Goal: Transaction & Acquisition: Purchase product/service

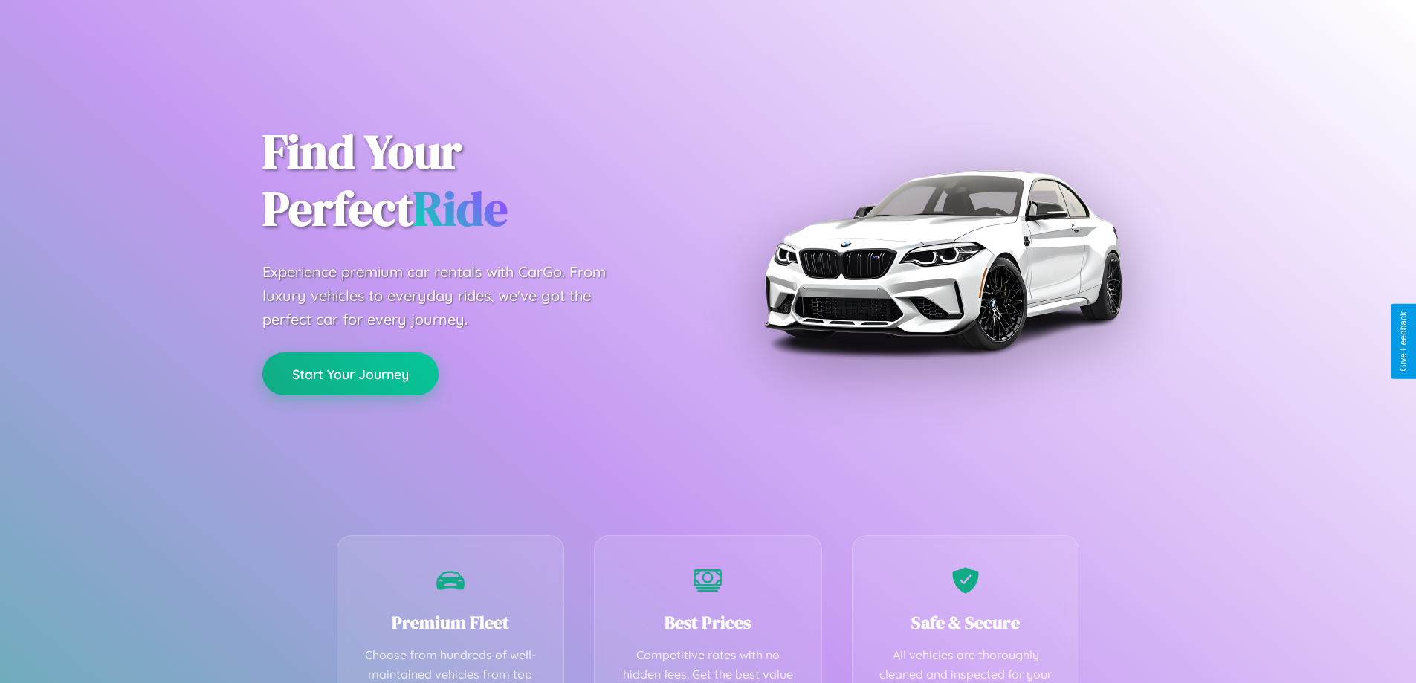
click at [350, 375] on button "Start Your Journey" at bounding box center [350, 373] width 176 height 43
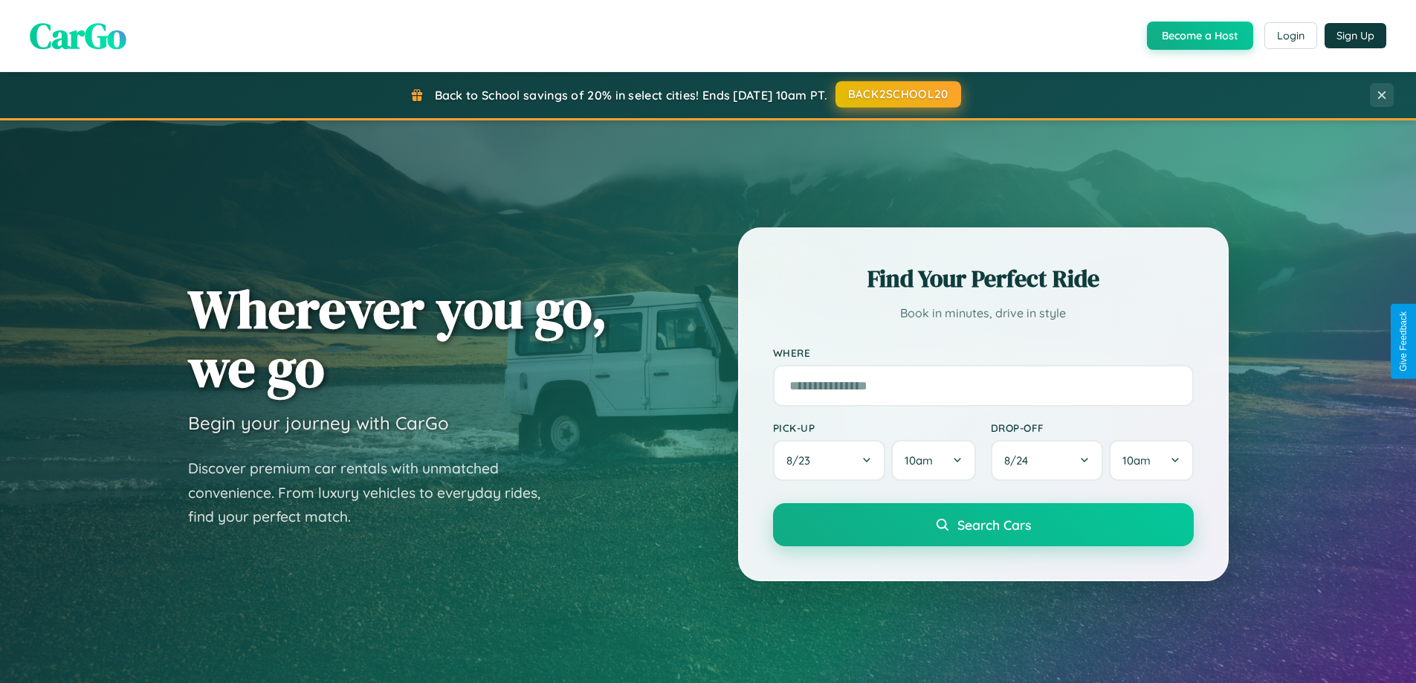
click at [897, 94] on button "BACK2SCHOOL20" at bounding box center [898, 94] width 126 height 27
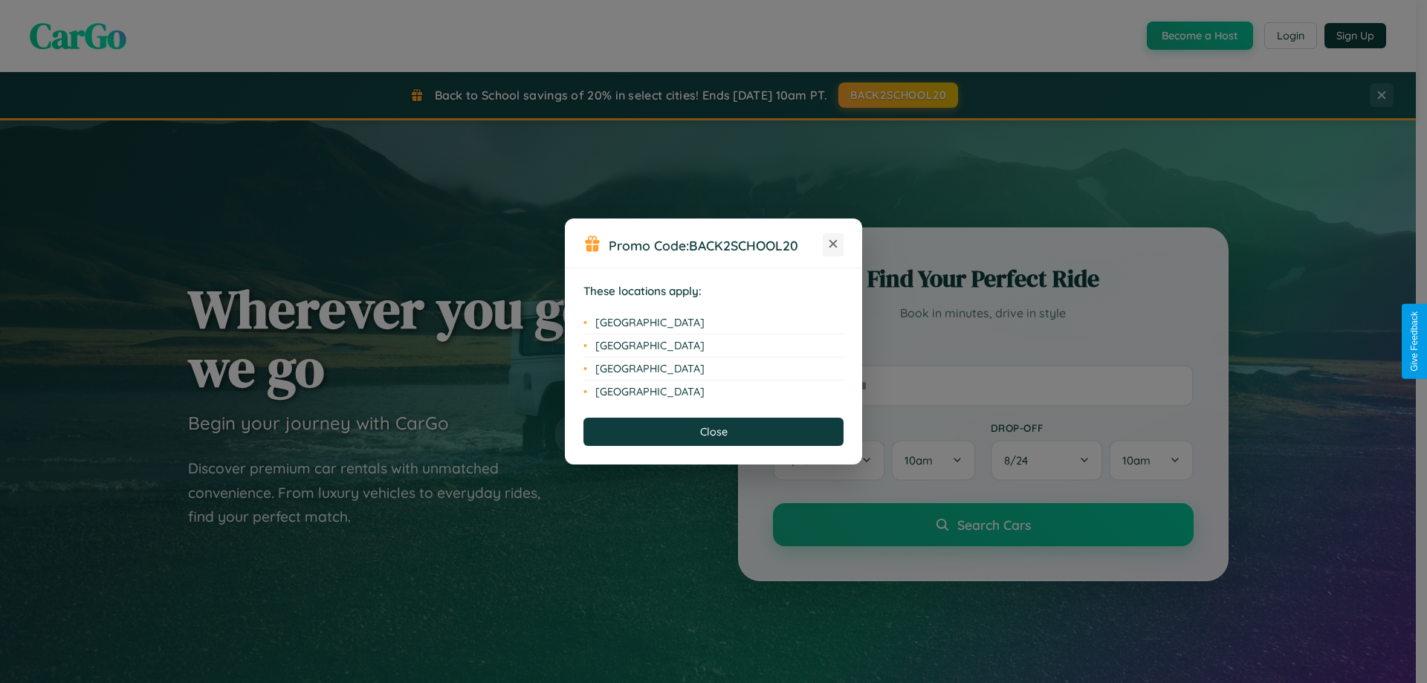
click at [833, 244] on icon at bounding box center [833, 244] width 8 height 8
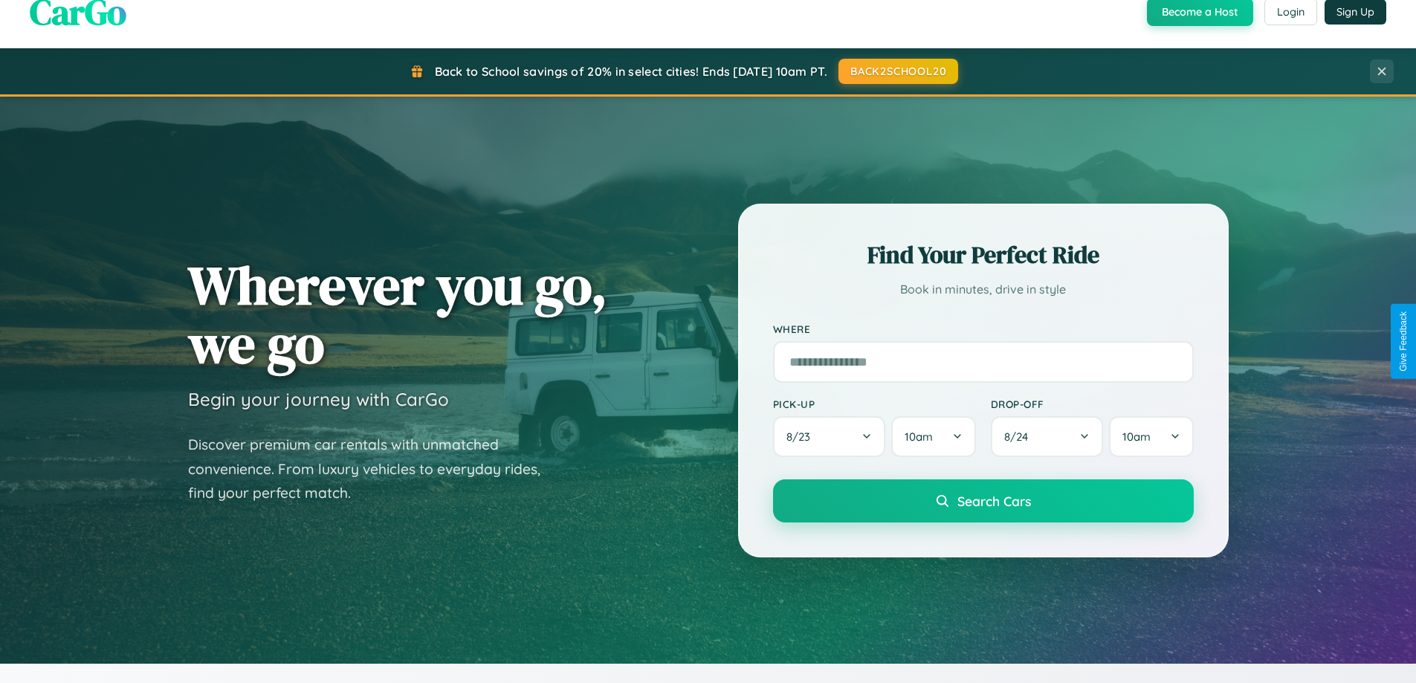
scroll to position [2388, 0]
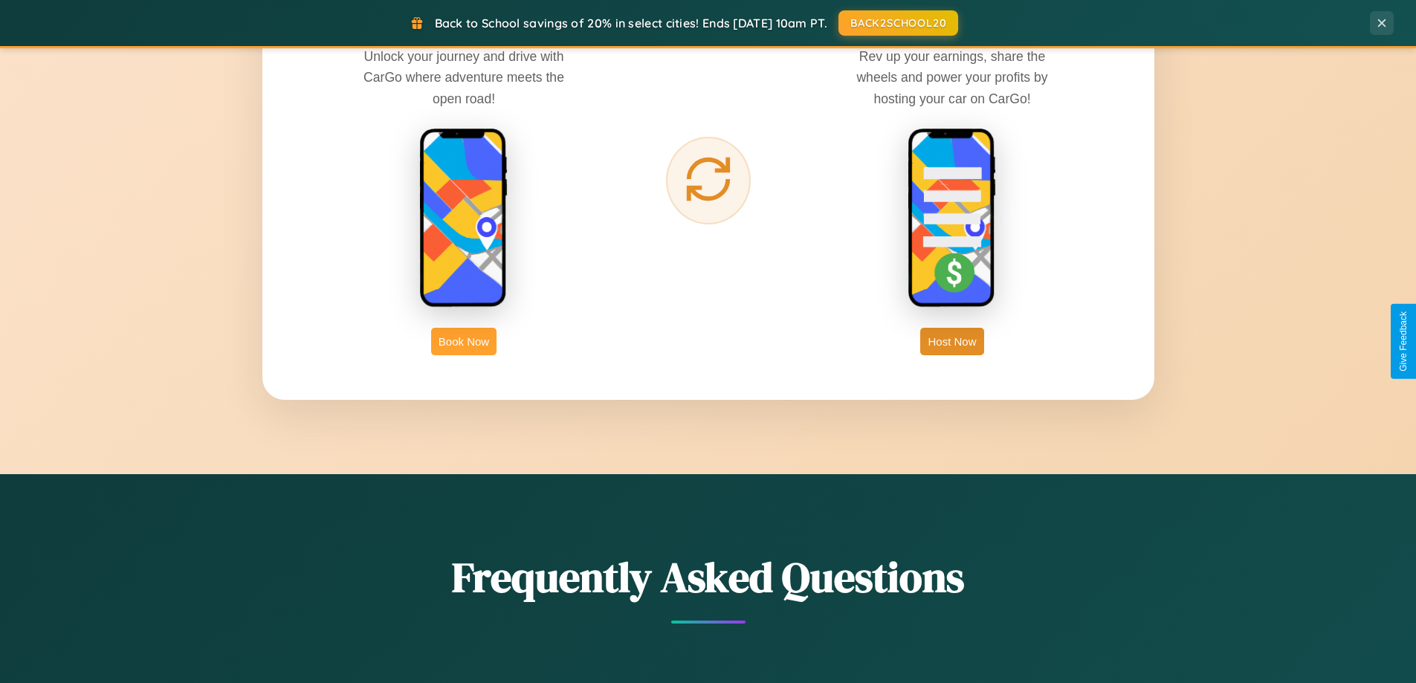
click at [464, 341] on button "Book Now" at bounding box center [463, 341] width 65 height 27
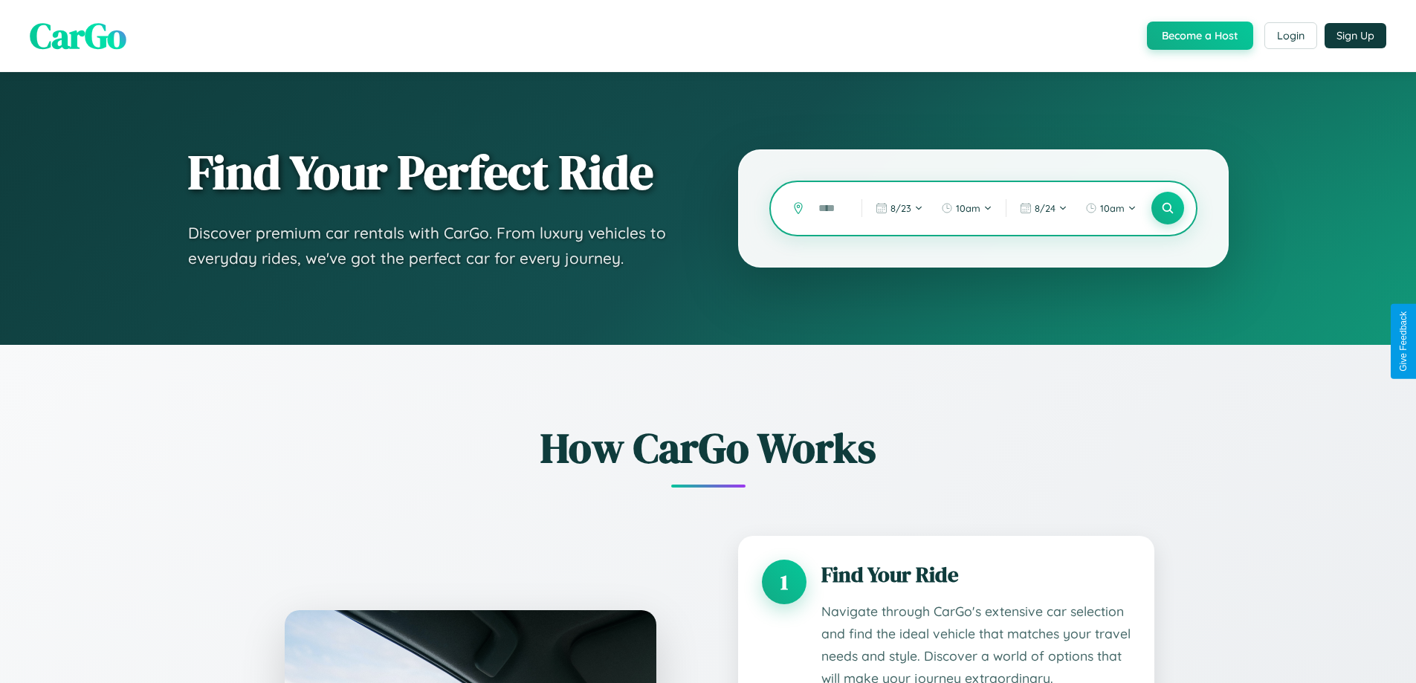
click at [829, 208] on input "text" at bounding box center [829, 208] width 36 height 26
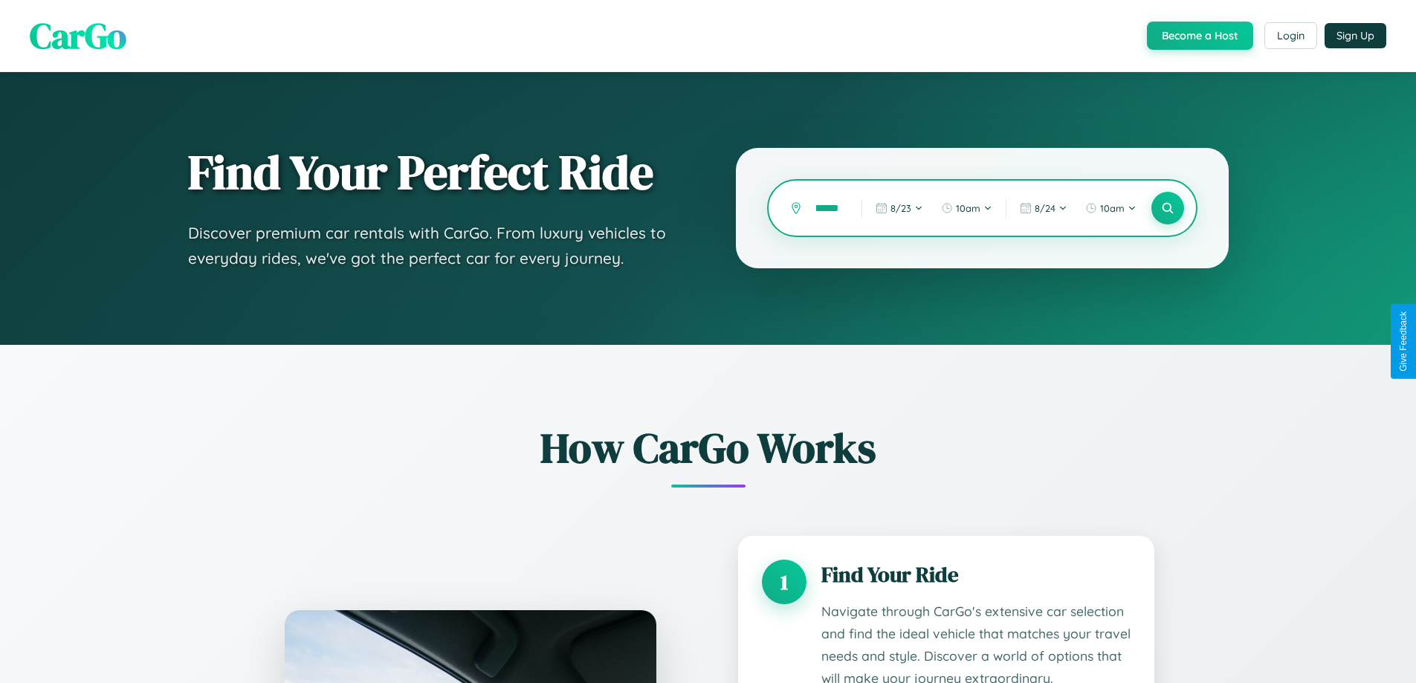
scroll to position [0, 37]
type input "**********"
click at [1167, 208] on icon at bounding box center [1167, 208] width 14 height 14
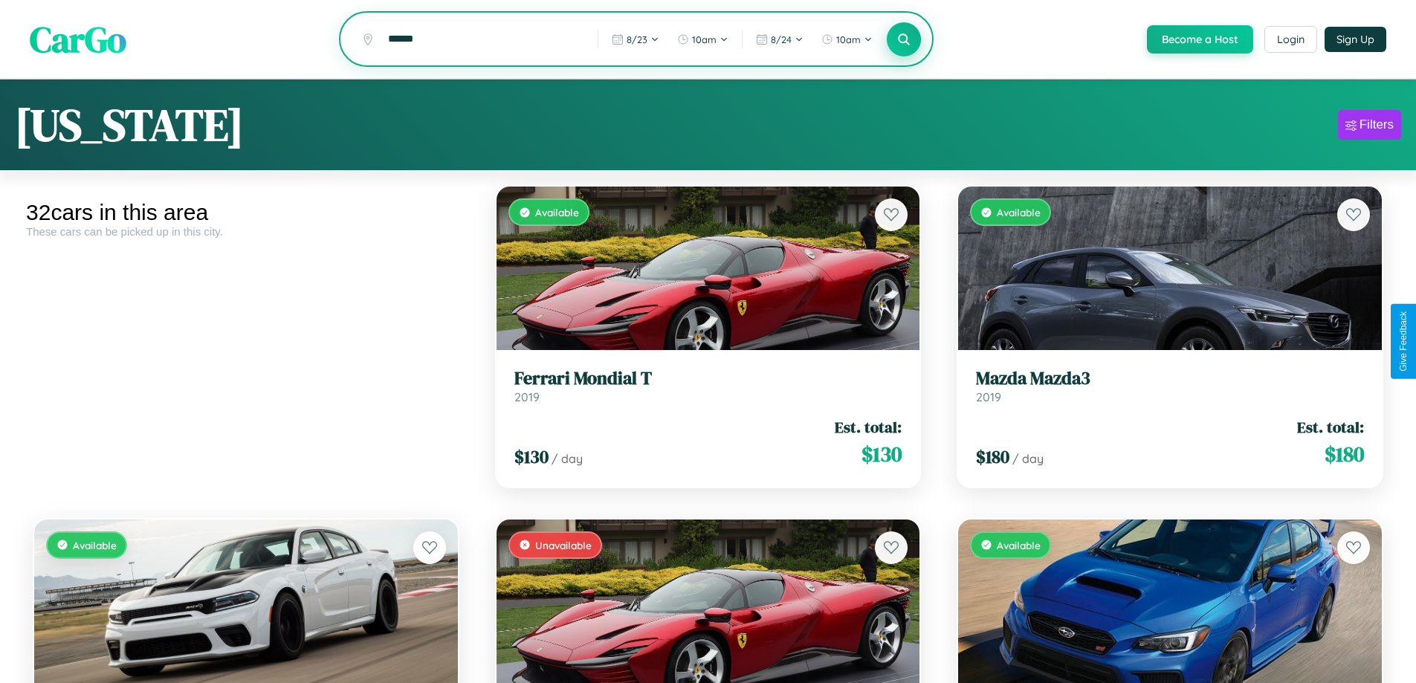
click at [903, 40] on icon at bounding box center [904, 39] width 14 height 14
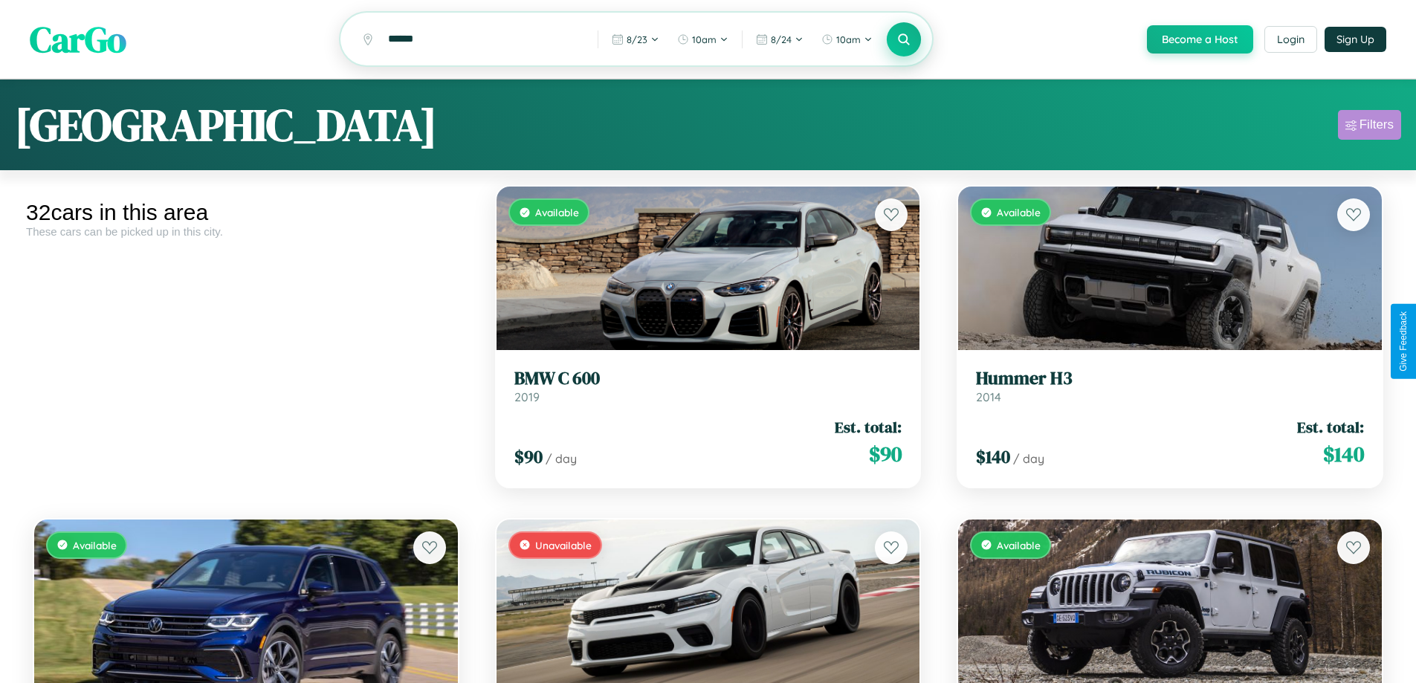
click at [1369, 127] on div "Filters" at bounding box center [1376, 124] width 34 height 15
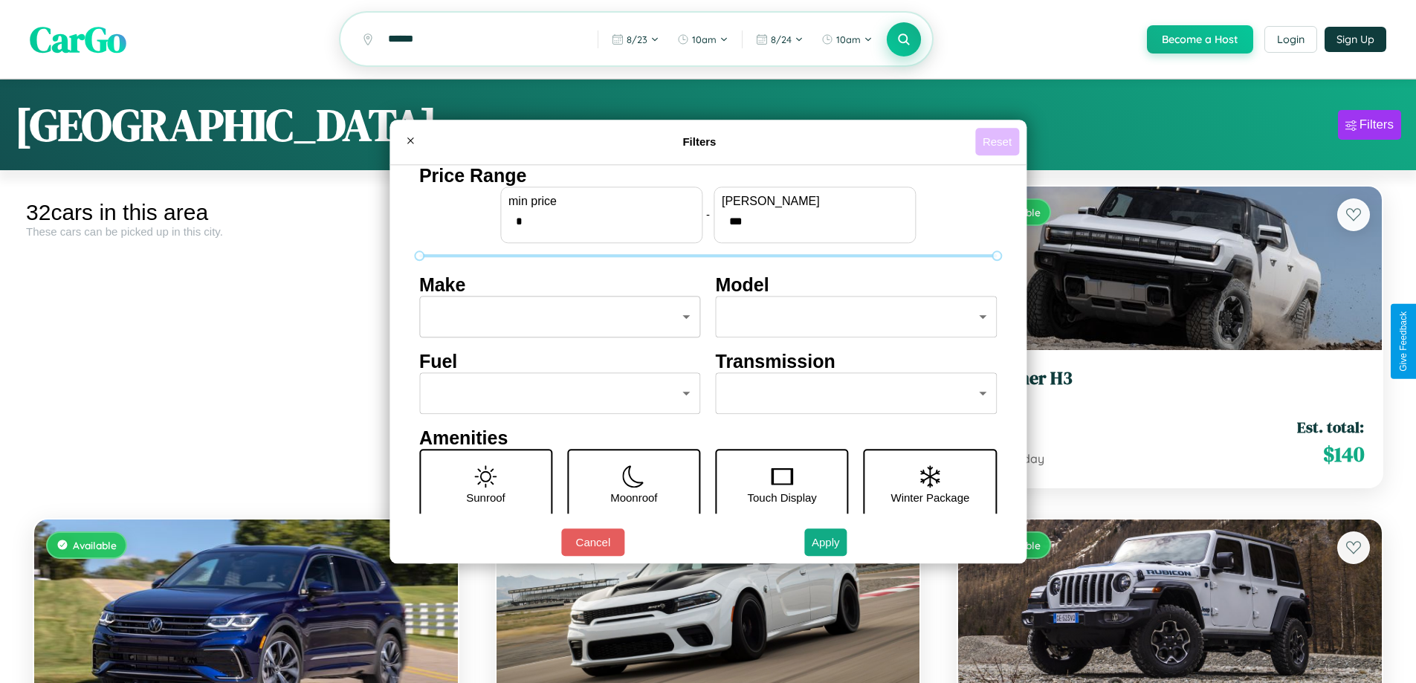
click at [999, 141] on button "Reset" at bounding box center [997, 141] width 44 height 27
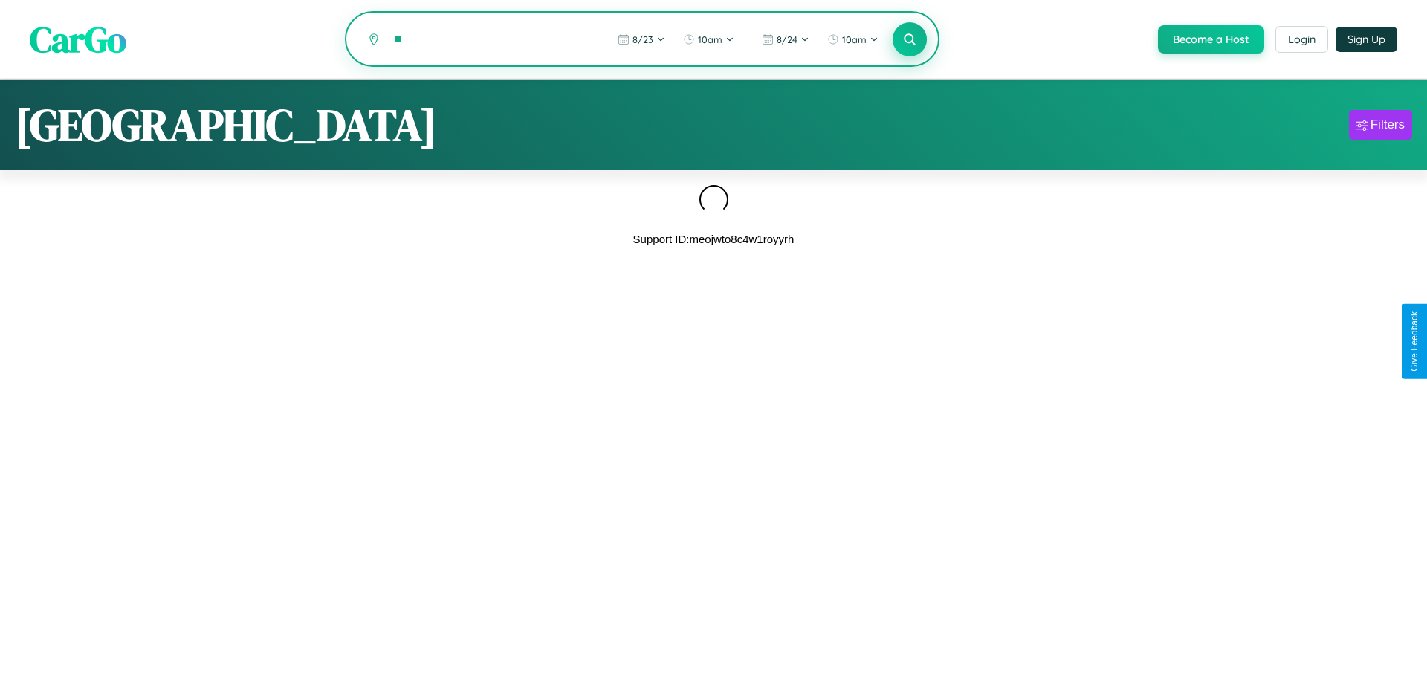
type input "*"
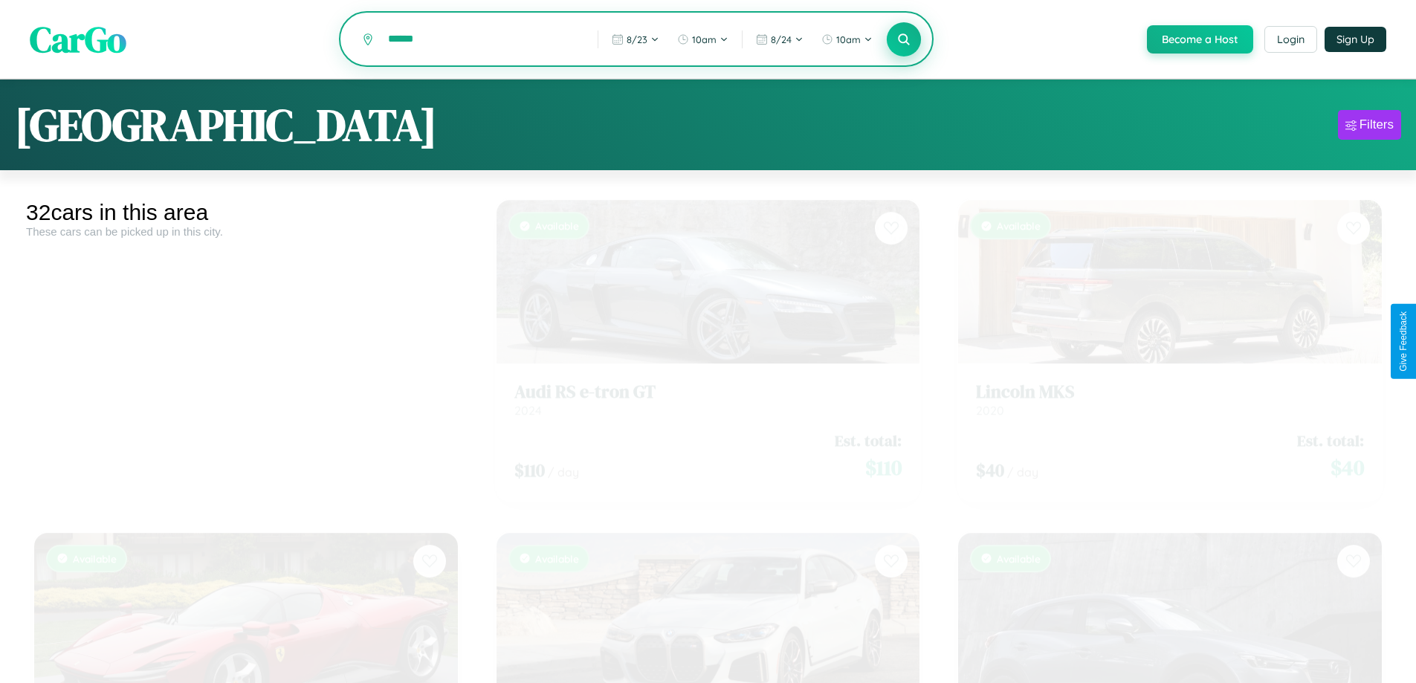
type input "******"
click at [903, 39] on icon at bounding box center [904, 39] width 14 height 14
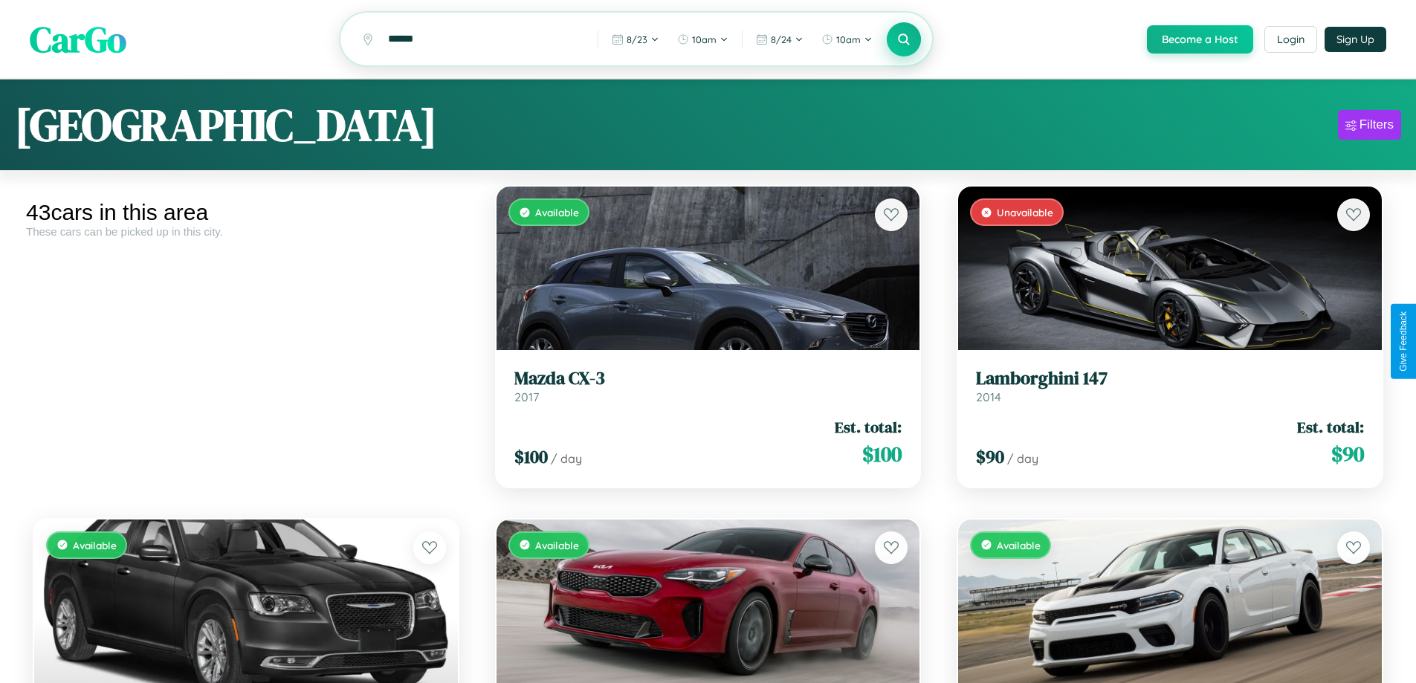
scroll to position [542, 0]
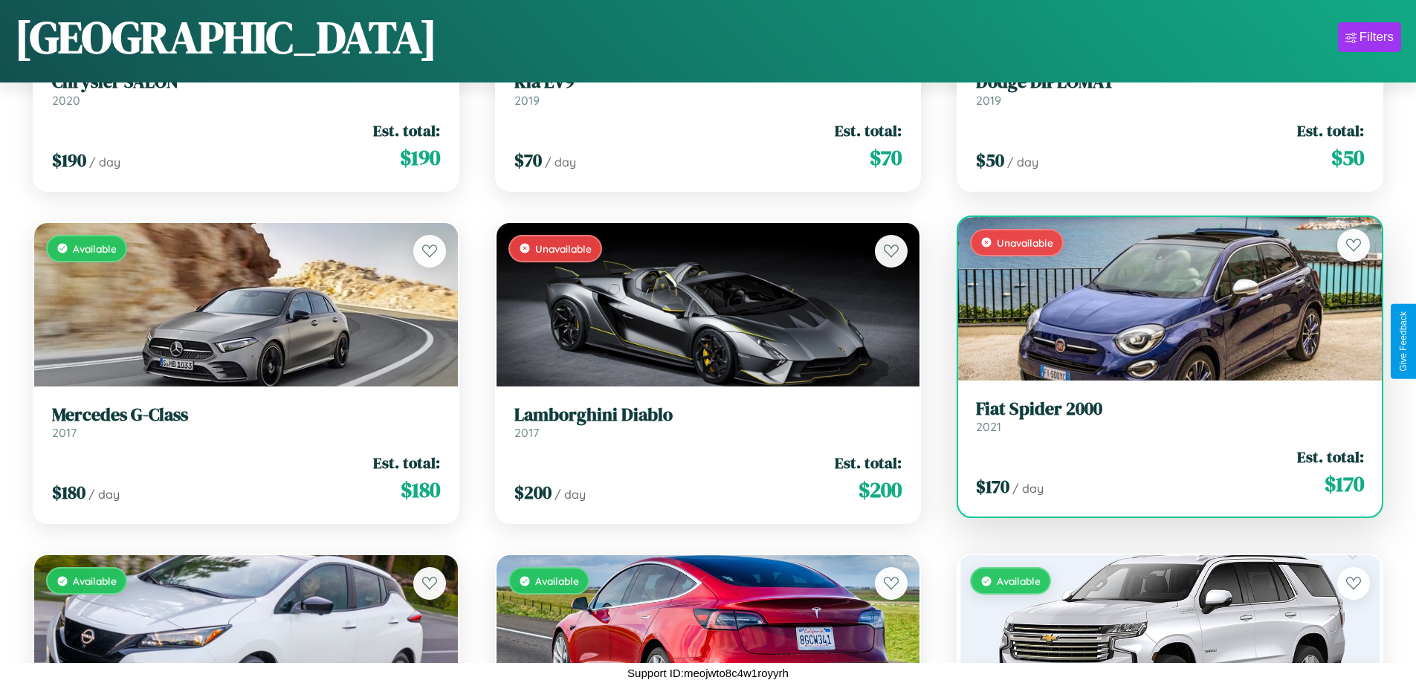
click at [1160, 421] on link "Fiat Spider 2000 2021" at bounding box center [1170, 416] width 388 height 36
